Goal: Task Accomplishment & Management: Manage account settings

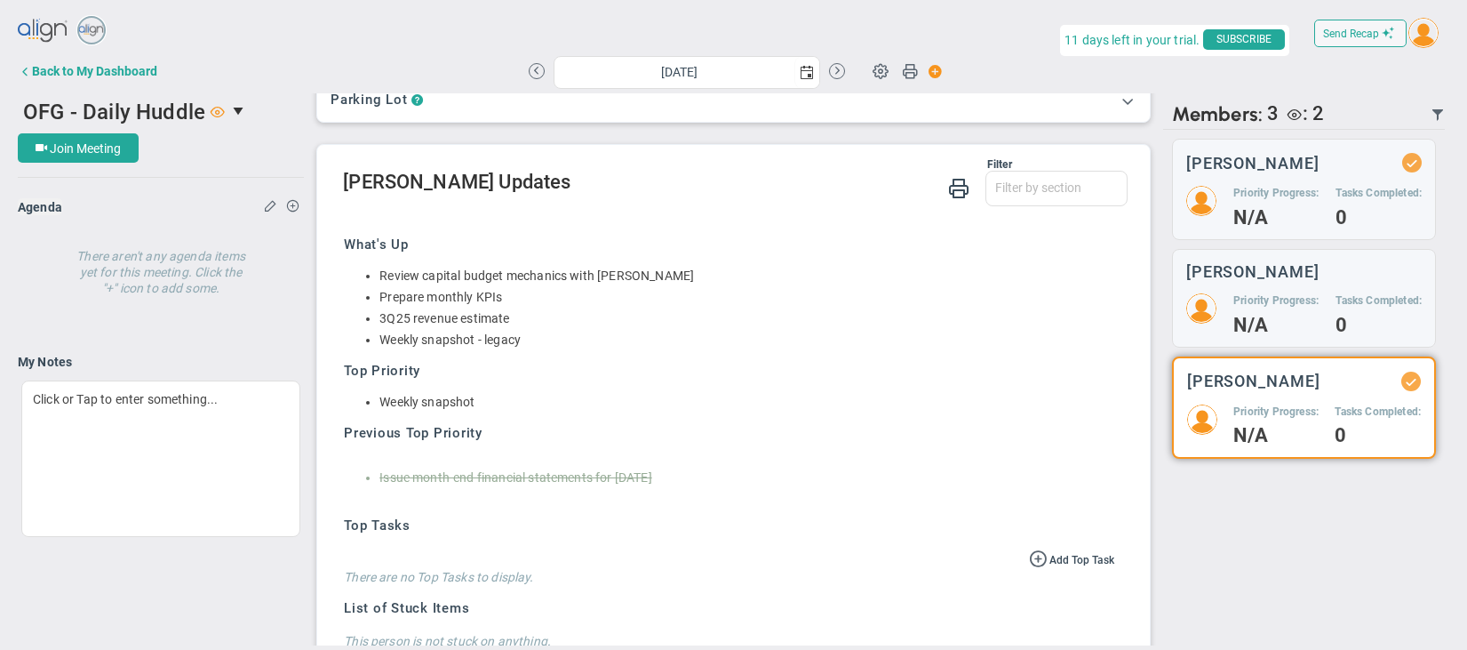
scroll to position [319, 0]
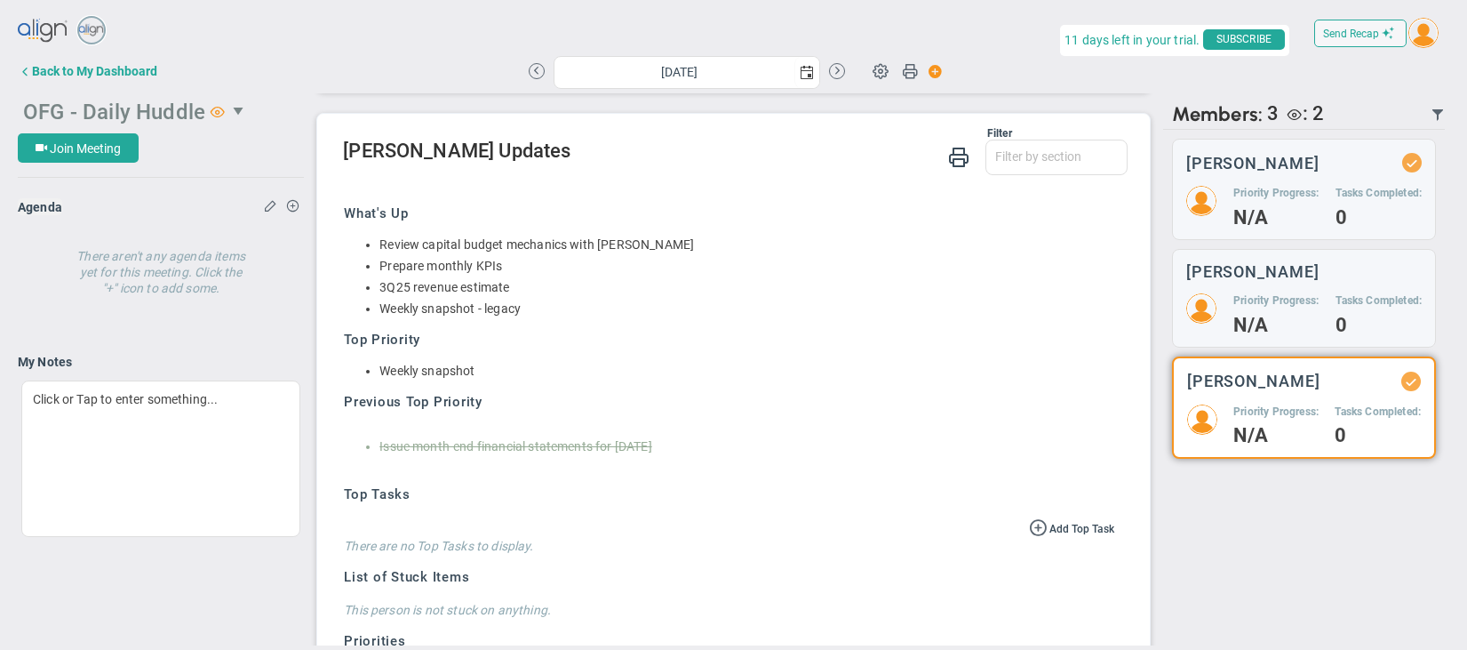
click at [233, 108] on span "select" at bounding box center [240, 111] width 14 height 14
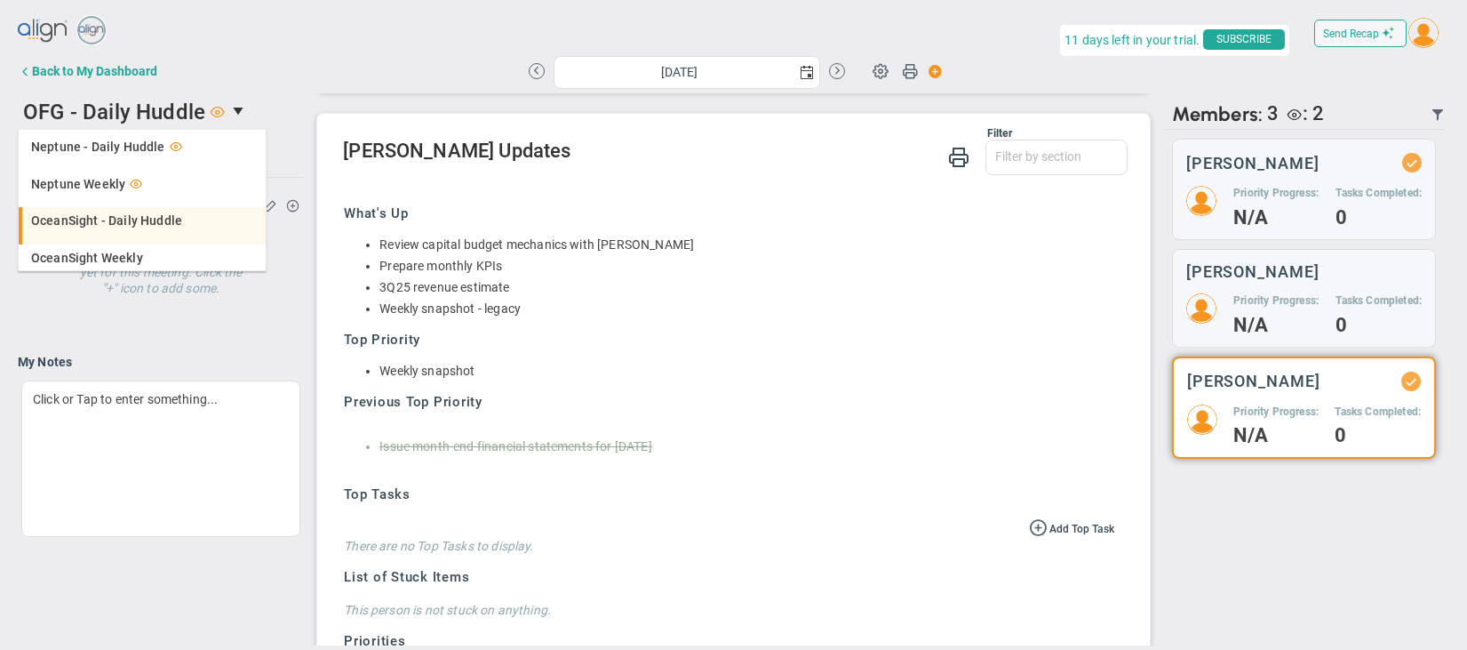
click at [111, 223] on span "OceanSight - Daily Huddle" at bounding box center [106, 220] width 151 height 12
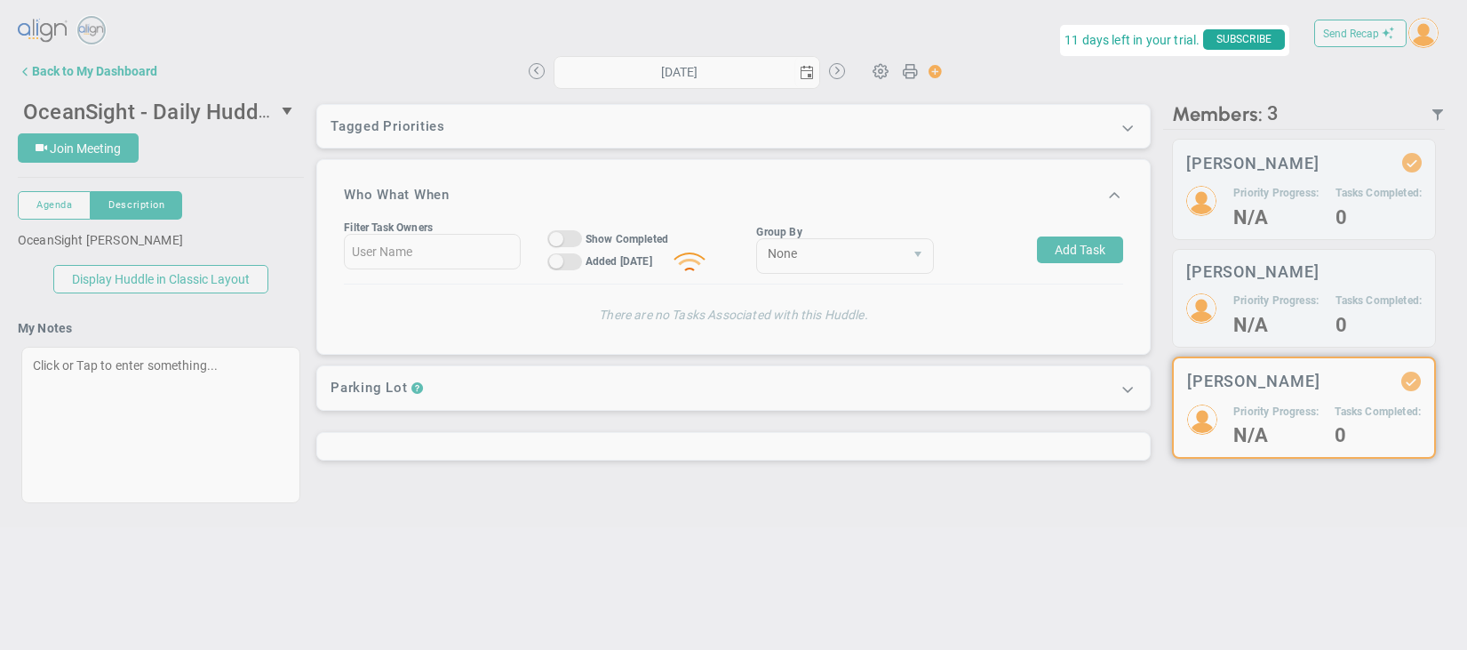
type input "[DATE]"
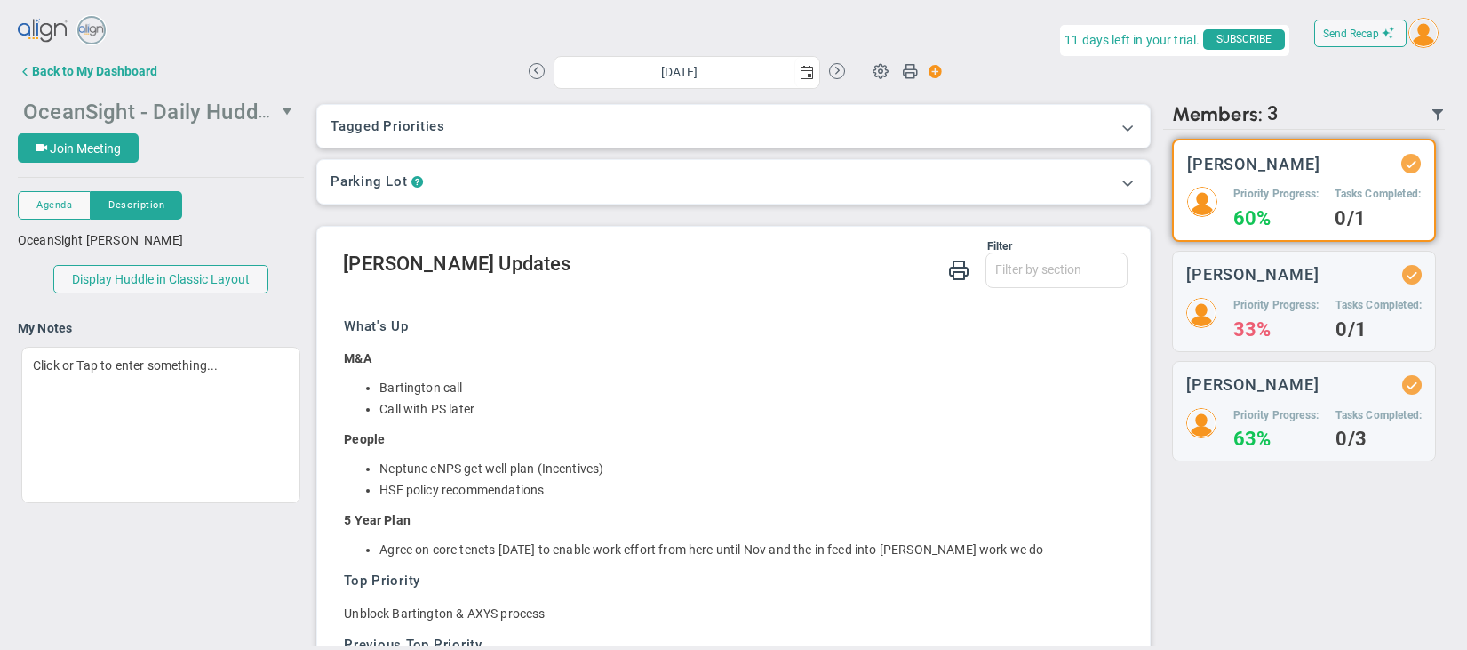
click at [241, 110] on span "OceanSight - Daily Huddle" at bounding box center [149, 111] width 252 height 28
click at [112, 73] on div "Back to My Dashboard" at bounding box center [94, 71] width 125 height 14
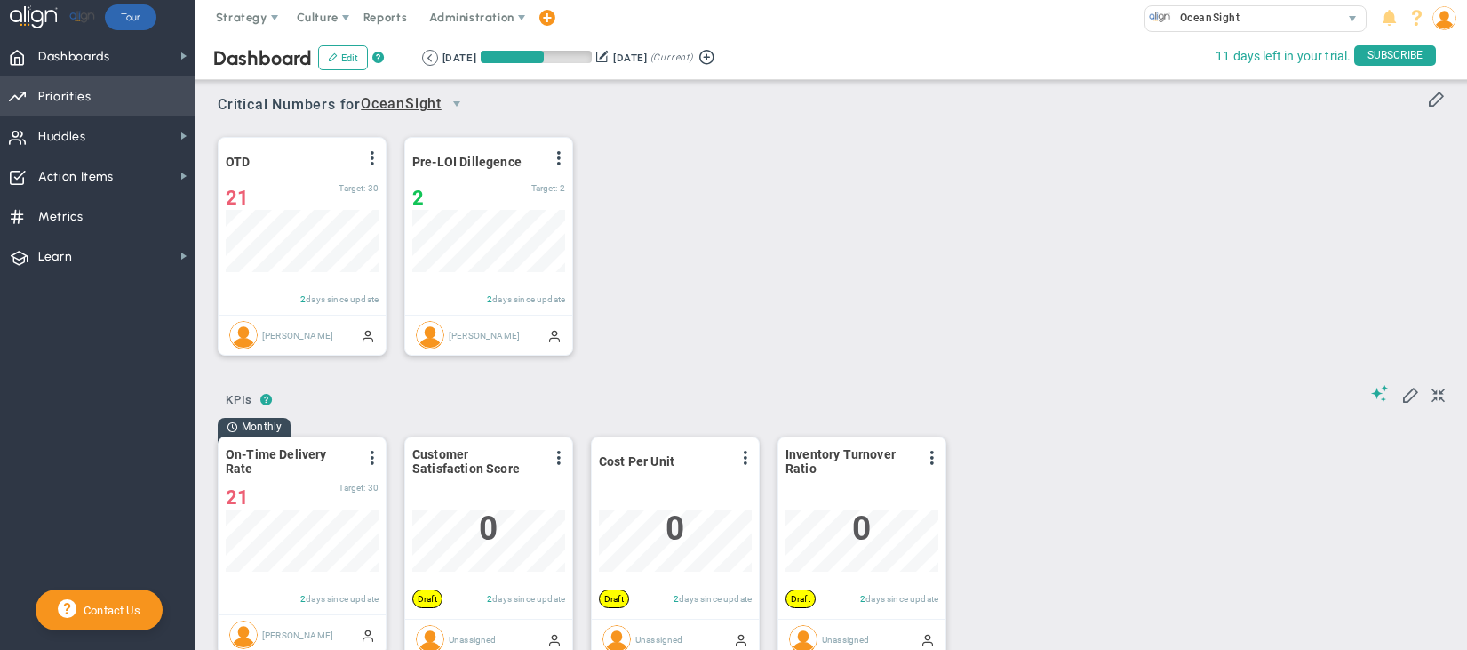
click at [98, 104] on span "Priorities OKR Tree Priorities OKRs" at bounding box center [97, 96] width 195 height 40
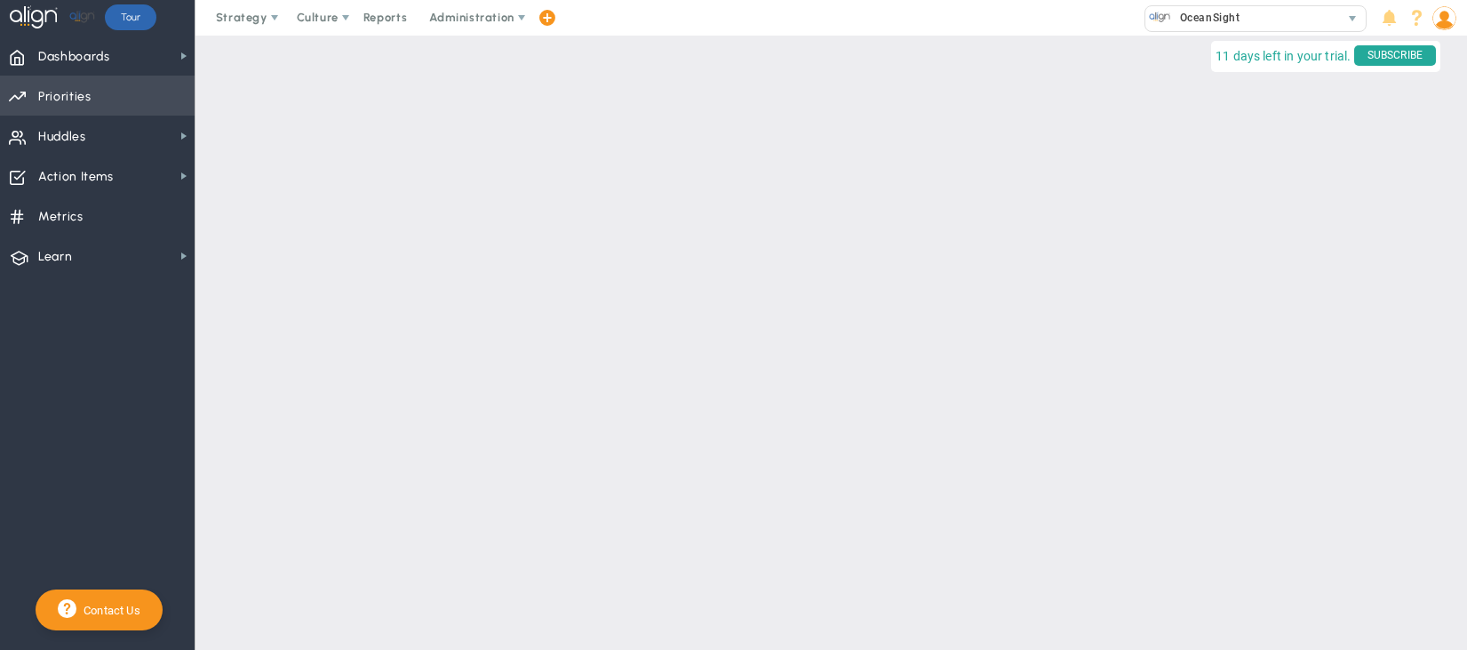
checkbox input "false"
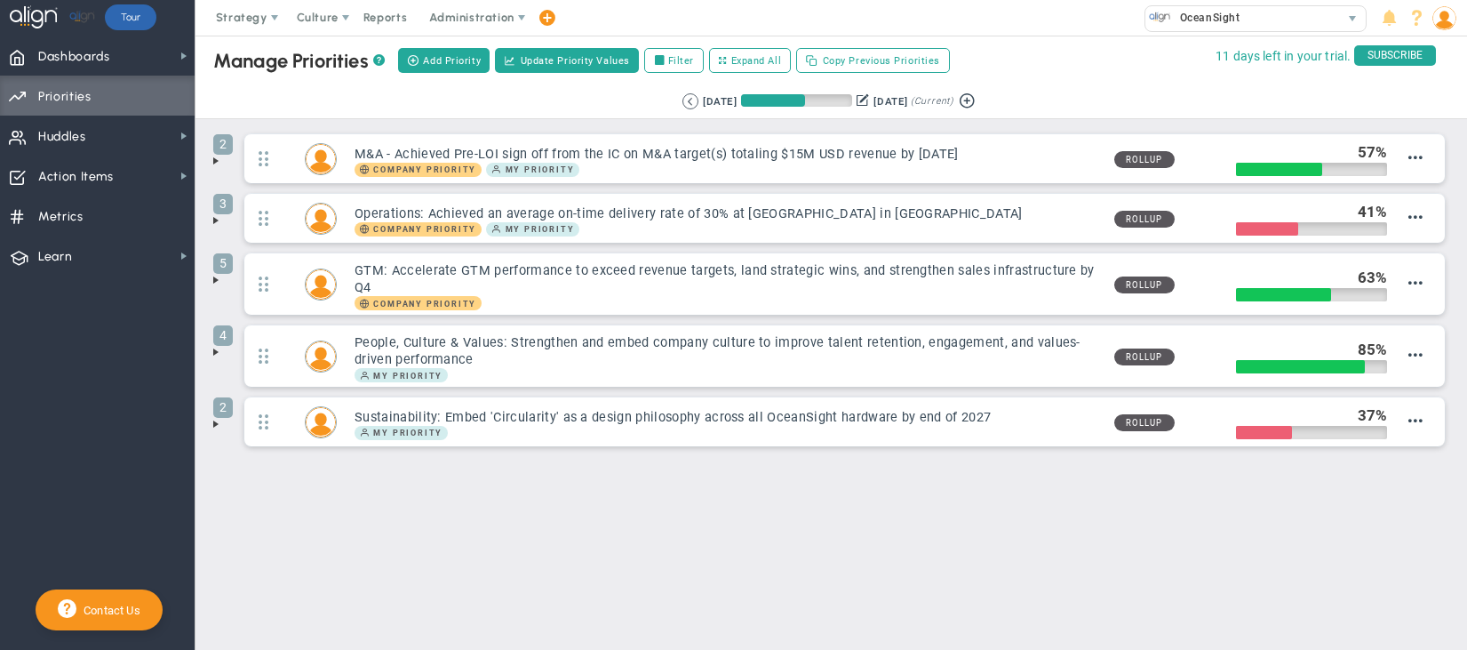
click at [212, 163] on span at bounding box center [216, 161] width 14 height 14
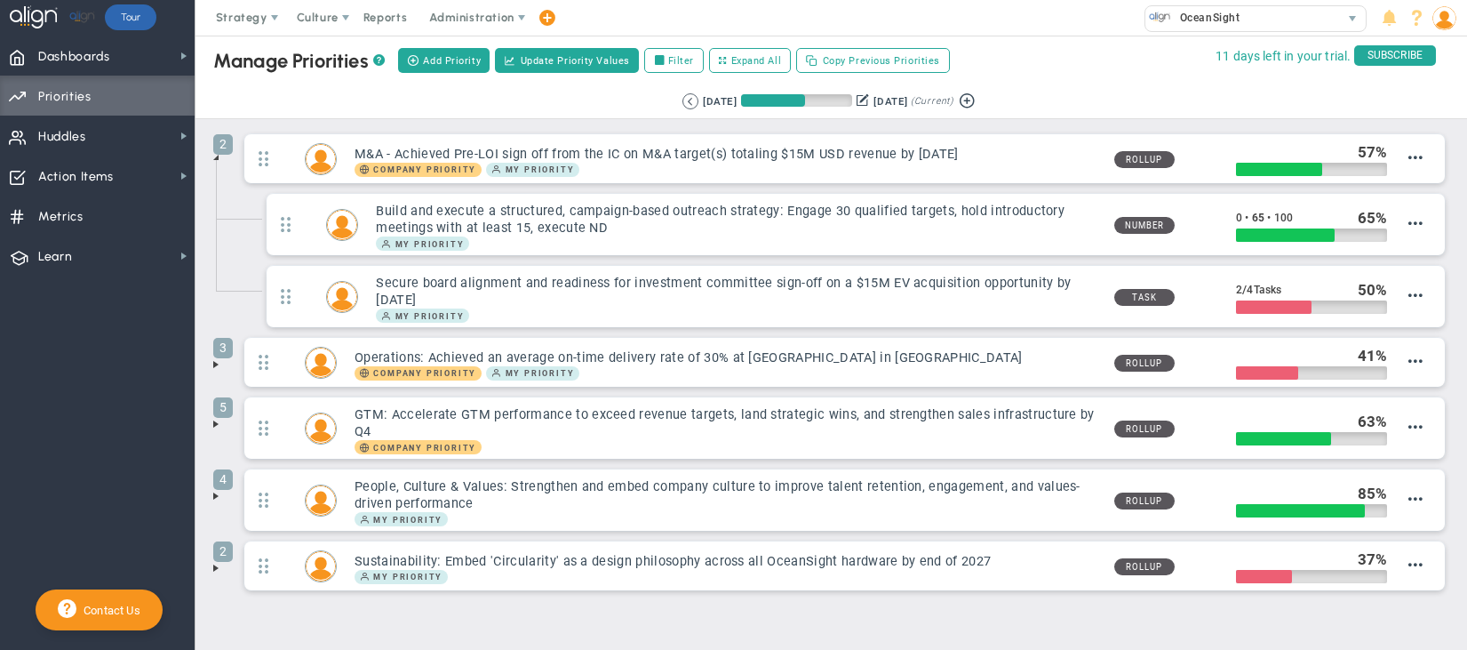
click at [215, 366] on span at bounding box center [216, 364] width 14 height 14
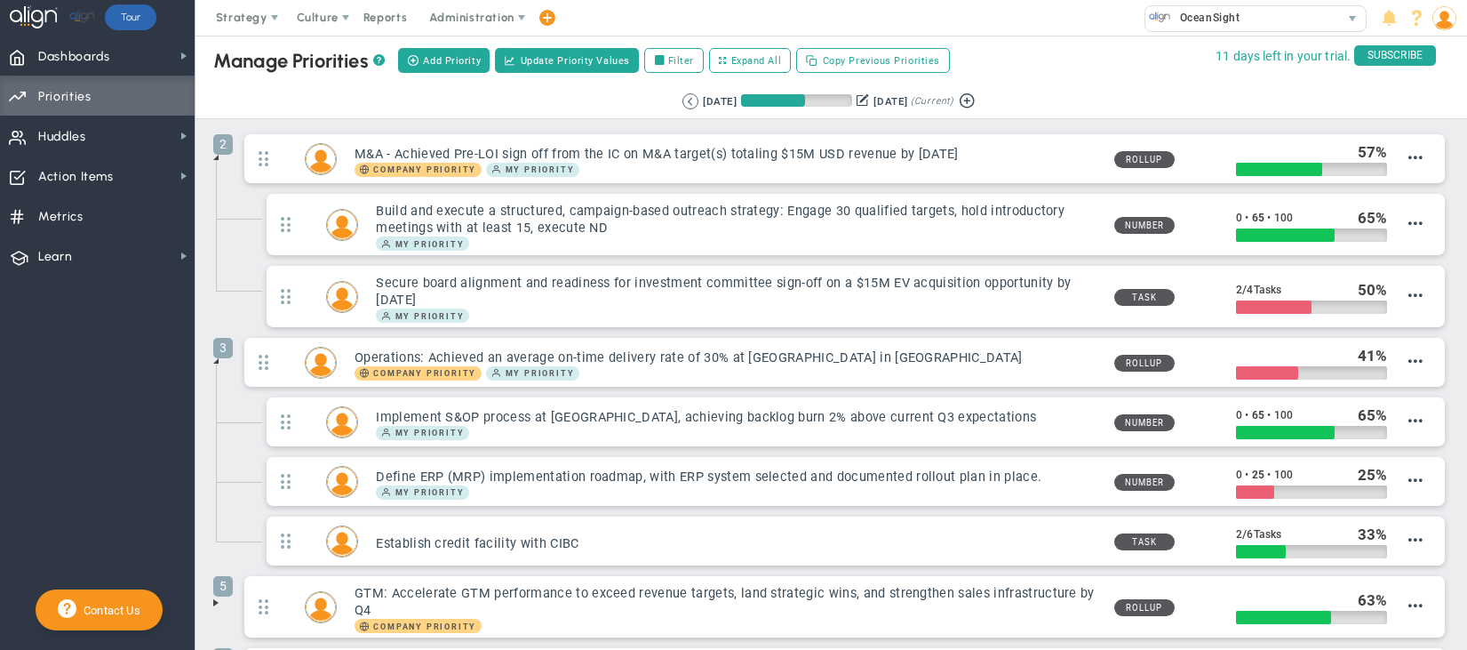
click at [219, 605] on span at bounding box center [216, 602] width 14 height 14
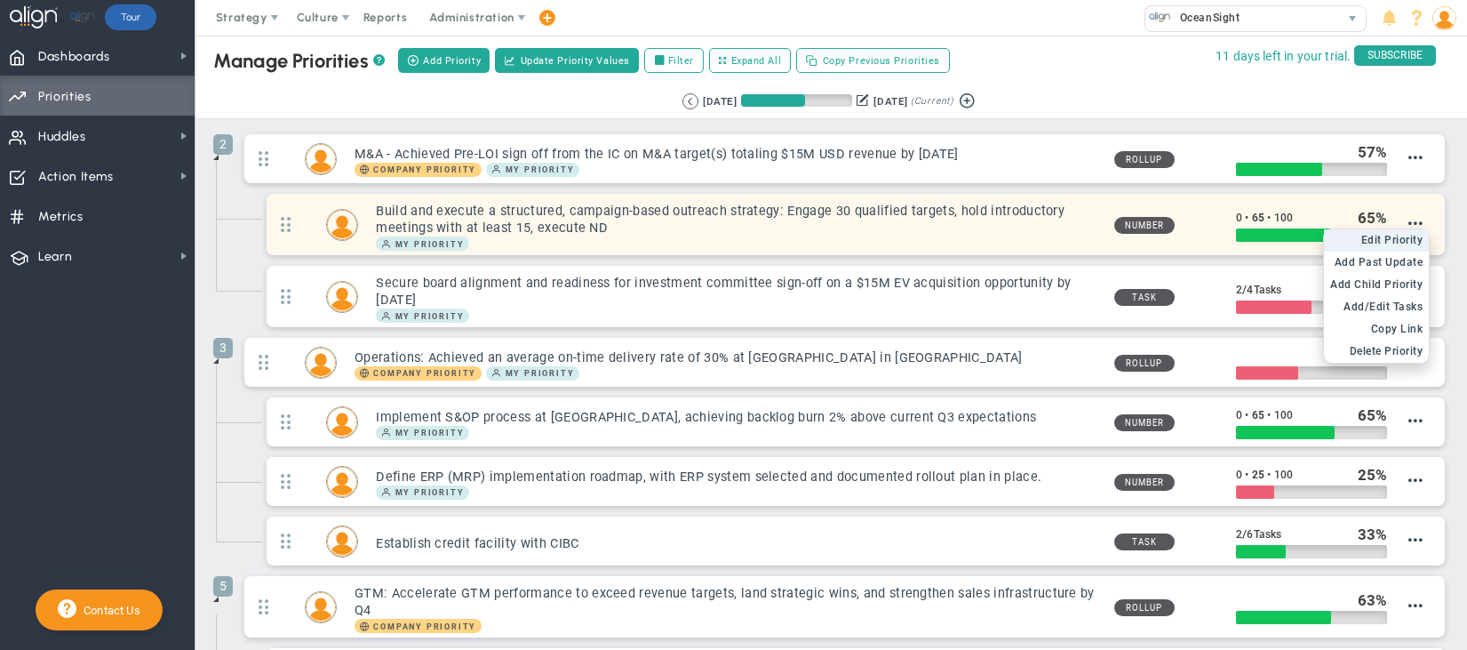
click at [1388, 243] on span "Edit Priority" at bounding box center [1393, 240] width 62 height 12
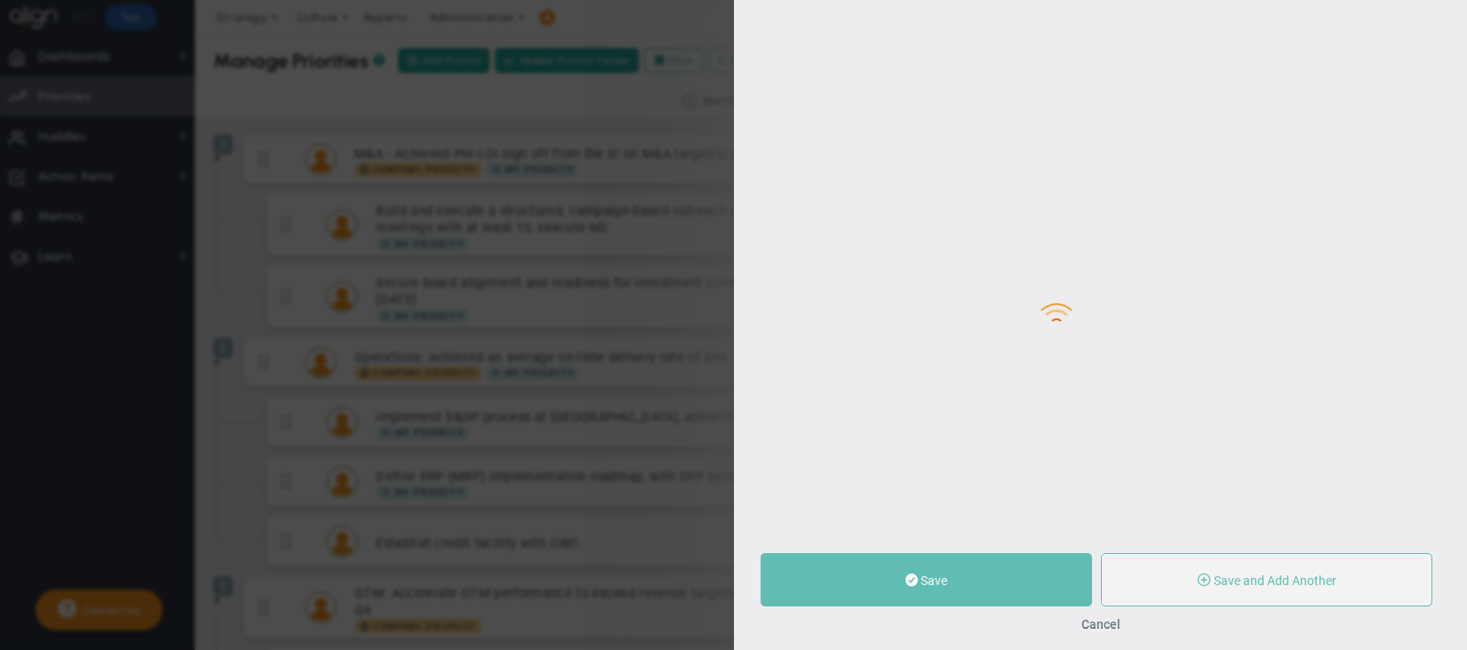
type input "Build and execute a structured, campaign-based outreach strategy: Engage 30 qua…"
type input "0"
type input "65"
type input "100"
radio input "true"
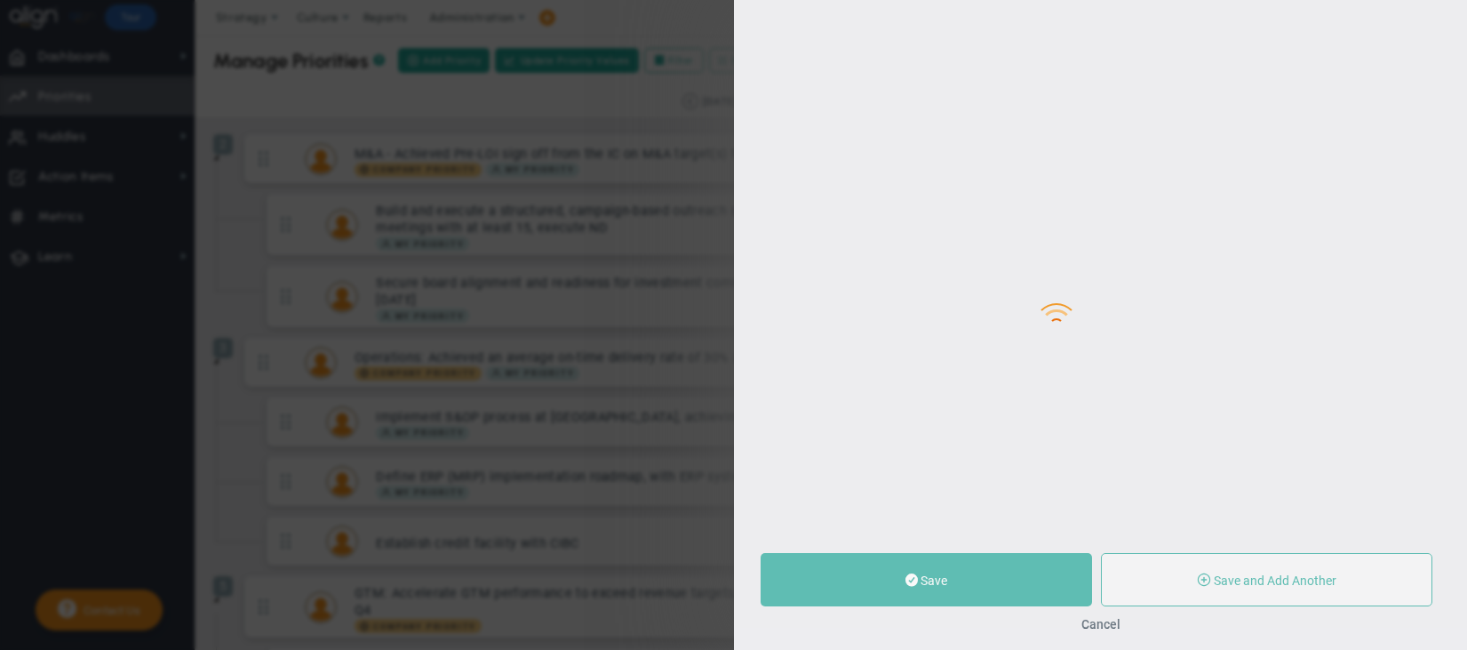
type input "M&A - Achieved Pre-LOI sign off from the IC on M&A target(s) totaling $15M USD …"
type input "[PERSON_NAME]"
type input "0"
type input "65"
type input "100"
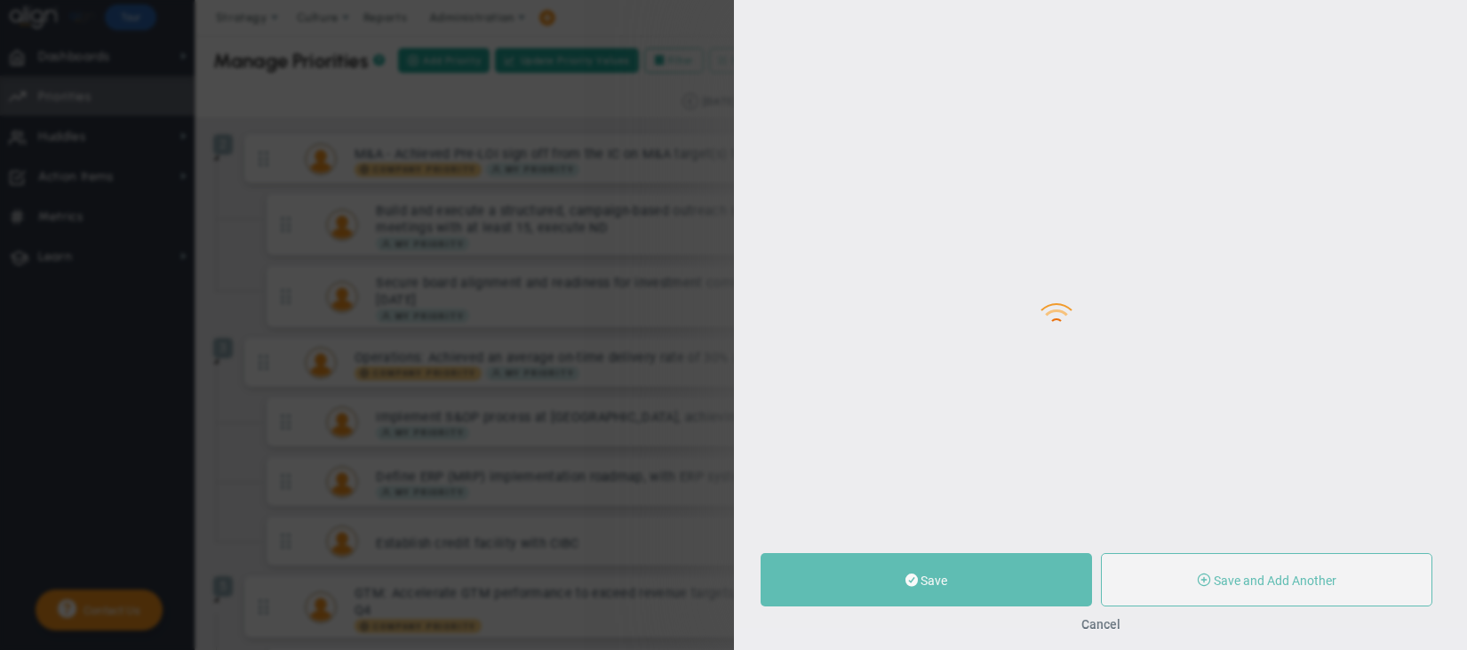
radio input "true"
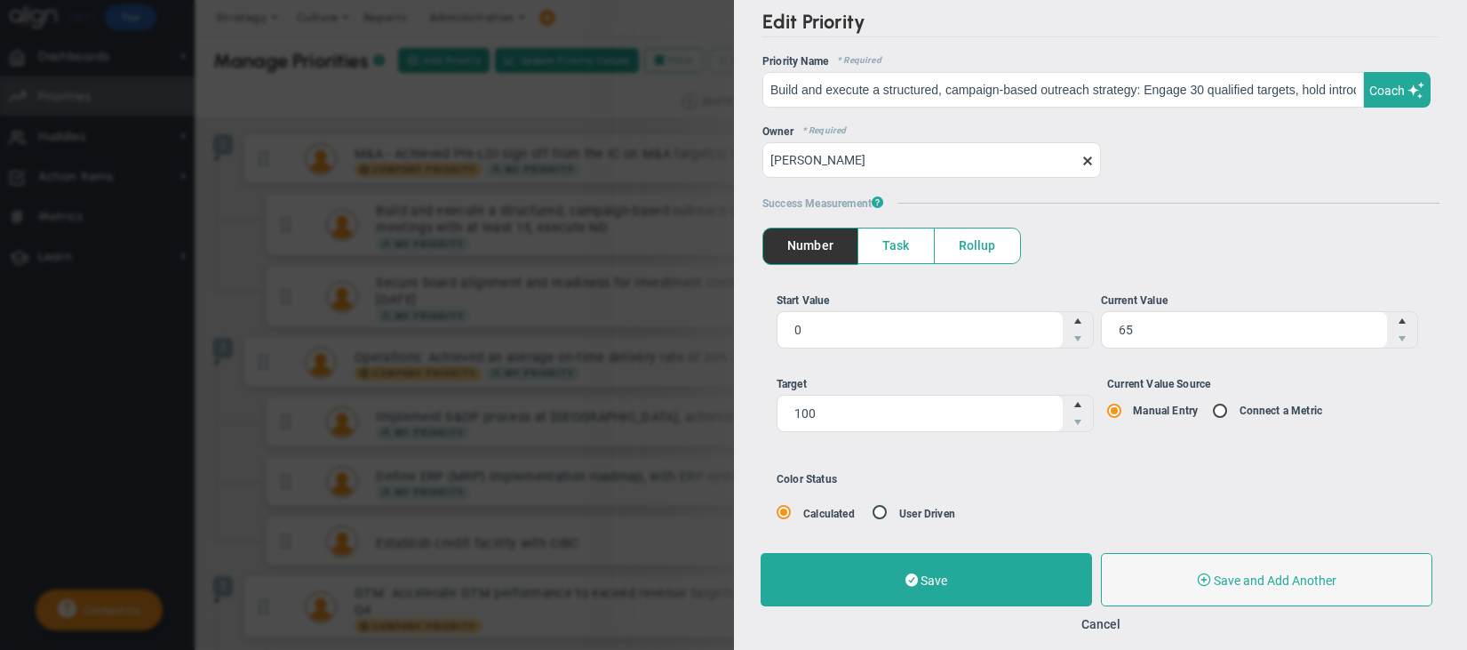
scroll to position [36, 0]
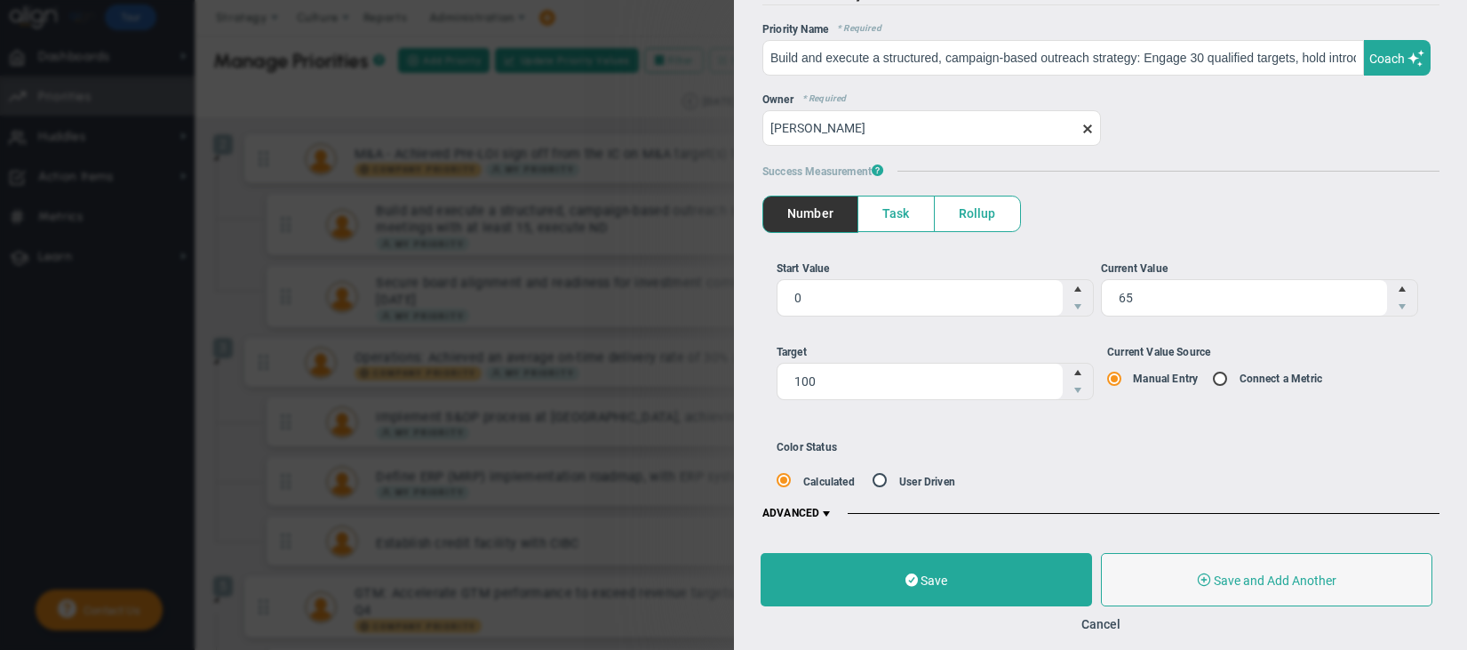
click at [823, 514] on span at bounding box center [826, 514] width 14 height 14
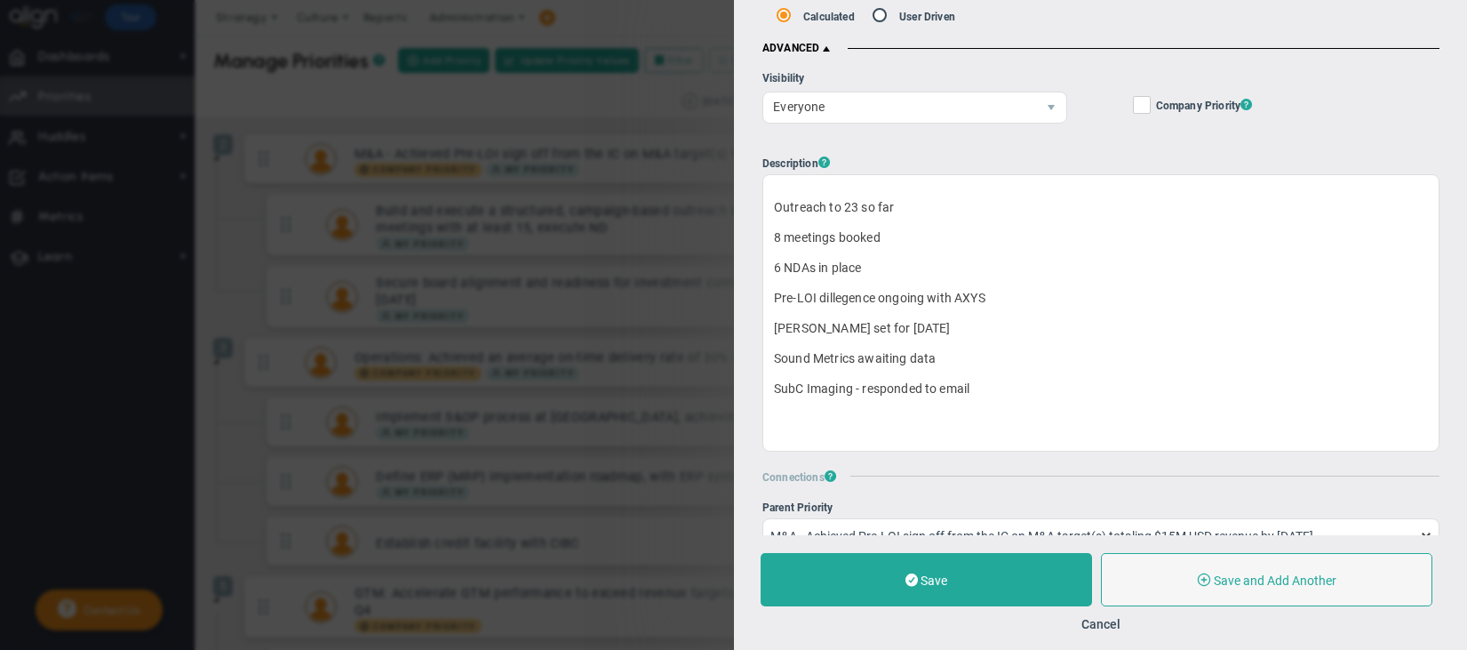
scroll to position [505, 0]
click at [1112, 629] on button "Cancel" at bounding box center [1100, 624] width 39 height 14
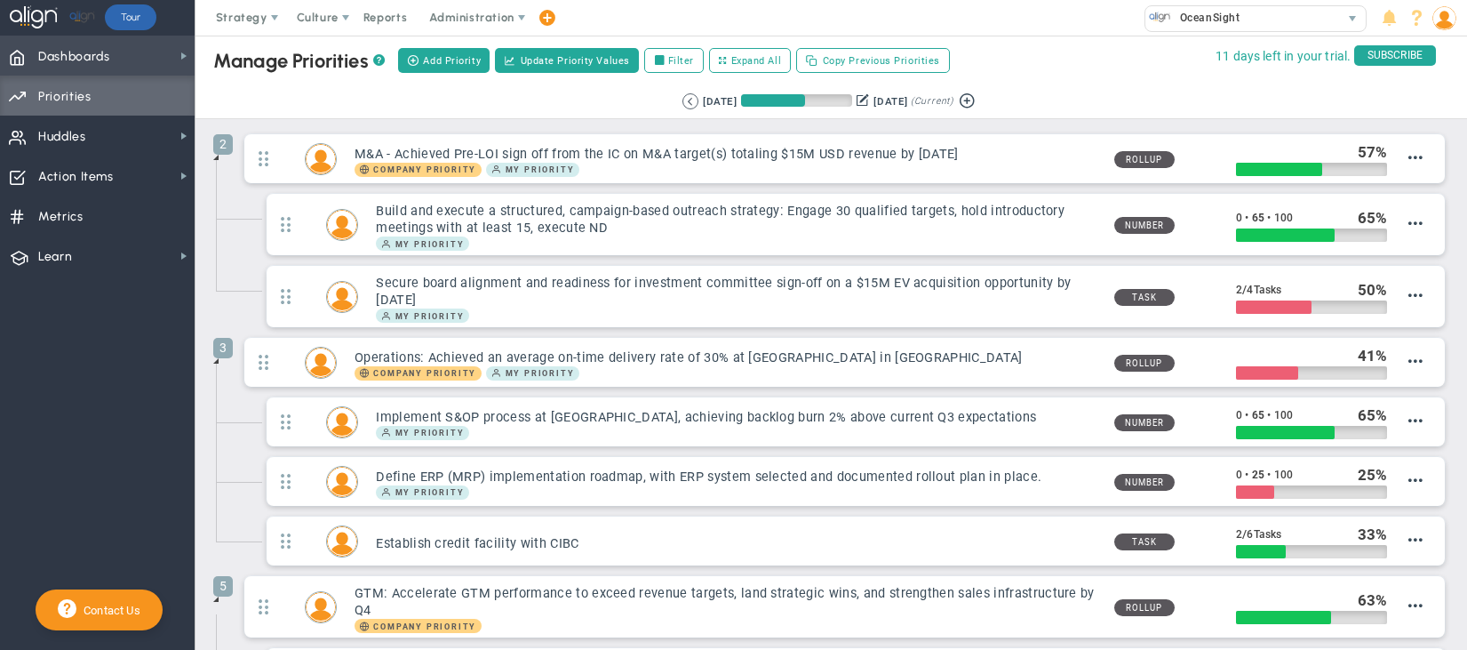
click at [79, 59] on span "Dashboards" at bounding box center [74, 56] width 72 height 37
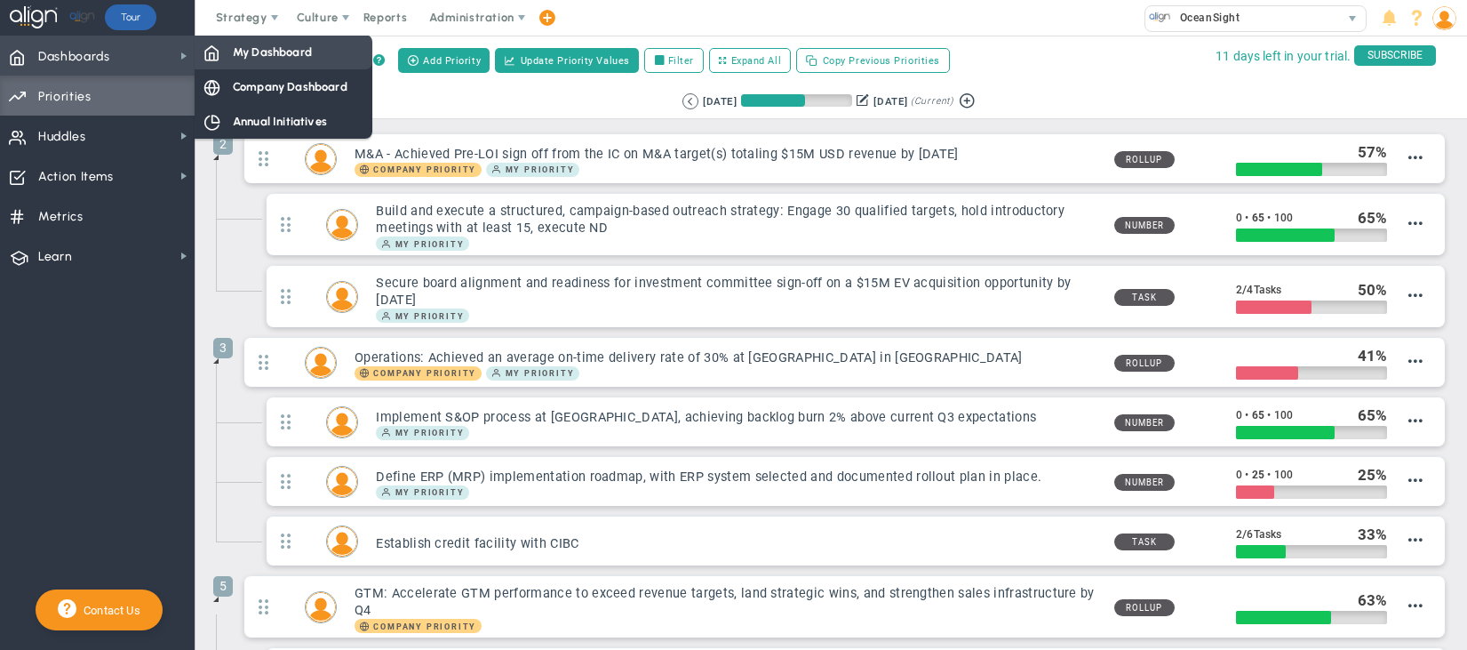
click at [267, 52] on span "My Dashboard" at bounding box center [272, 52] width 79 height 17
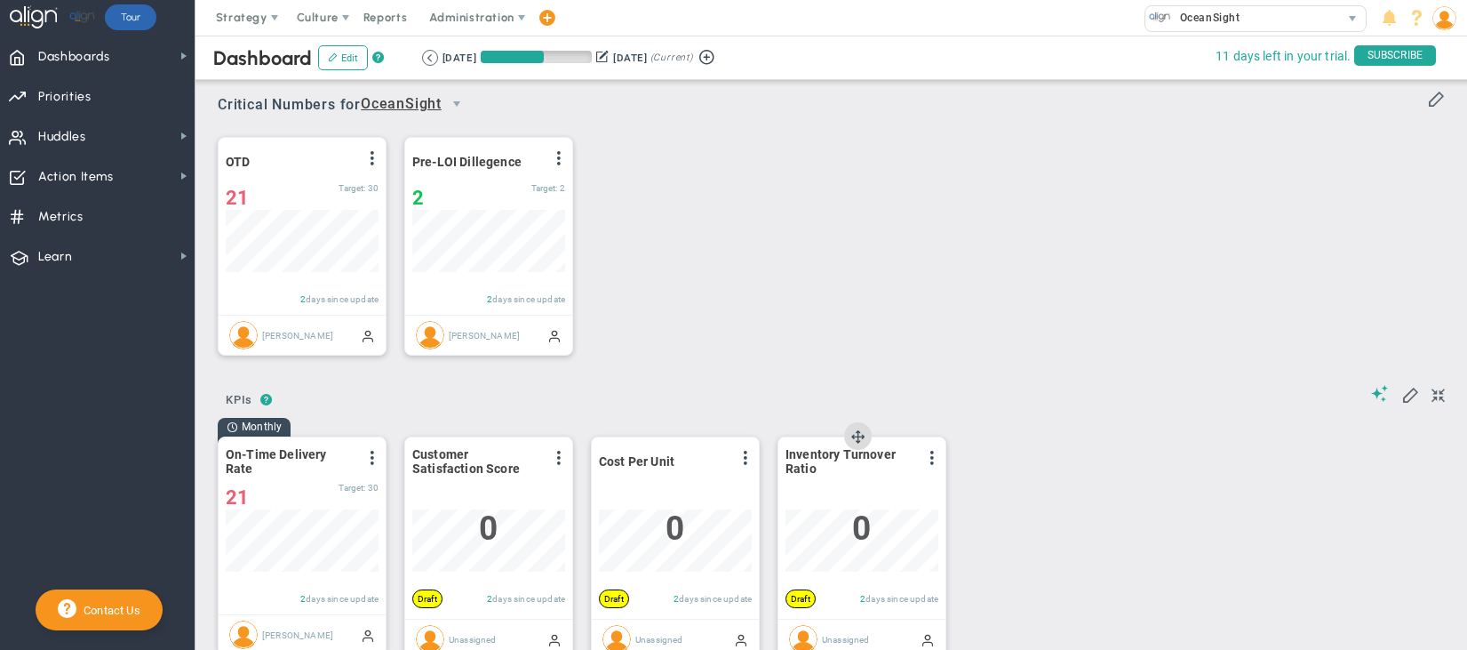
scroll to position [888677, 888587]
